Goal: Information Seeking & Learning: Find specific fact

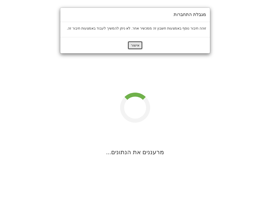
click at [134, 45] on button "אישור" at bounding box center [135, 45] width 15 height 9
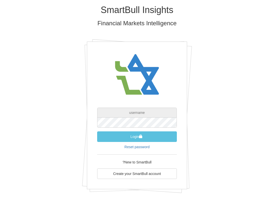
type input "[EMAIL_ADDRESS][DOMAIN_NAME]"
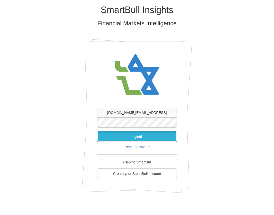
click at [149, 138] on button "Login" at bounding box center [137, 136] width 80 height 11
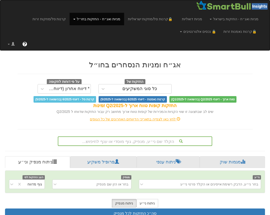
click at [145, 144] on div "הקלד שם ני״ע, מנפיק, גוף מוסדי או ענף לחיפוש..." at bounding box center [135, 141] width 155 height 10
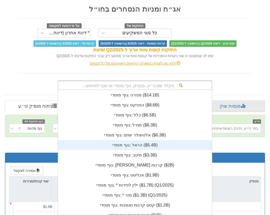
scroll to position [4, 0]
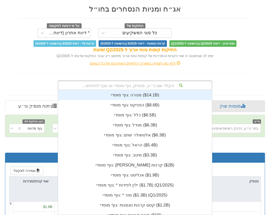
paste input "IL0060404899"
type input "IL0060404899"
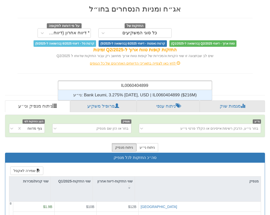
click at [129, 95] on div "ני״ע: ‎Bank Leumi, 3.275% [DATE], USD | IL0060404899 ‎($216M)‏" at bounding box center [135, 95] width 154 height 10
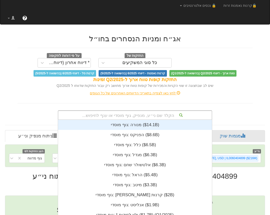
scroll to position [26, 0]
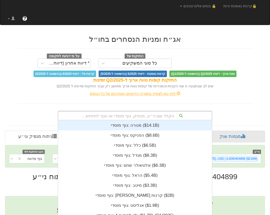
click at [226, 89] on div "לחץ כאן לצפייה בתאריכי הדיווחים האחרונים של כל הגופים" at bounding box center [135, 94] width 243 height 10
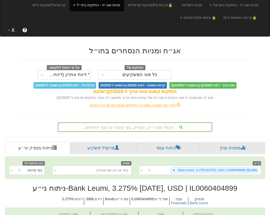
scroll to position [50, 0]
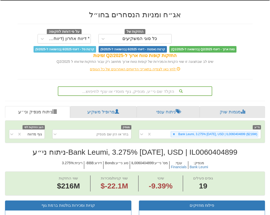
click at [125, 92] on div "הקלד שם ני״ע, מנפיק, גוף מוסדי או ענף לחיפוש..." at bounding box center [135, 91] width 155 height 10
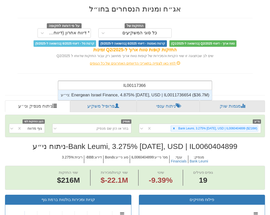
scroll to position [10, 0]
type input "IL0011736654"
click at [125, 92] on div "ני״ע: ‎Energean Israel Finance, 4.875% [DATE], USD | IL0011736654 ‎($36.7M)‏" at bounding box center [135, 95] width 154 height 10
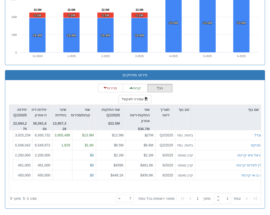
scroll to position [125, 0]
